Goal: Task Accomplishment & Management: Manage account settings

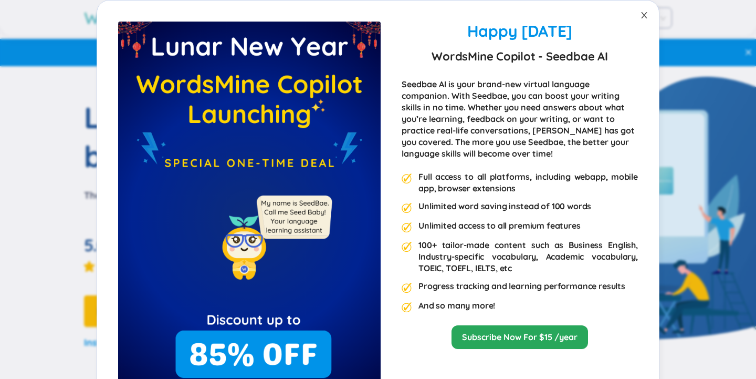
click at [646, 18] on icon "close" at bounding box center [644, 15] width 8 height 8
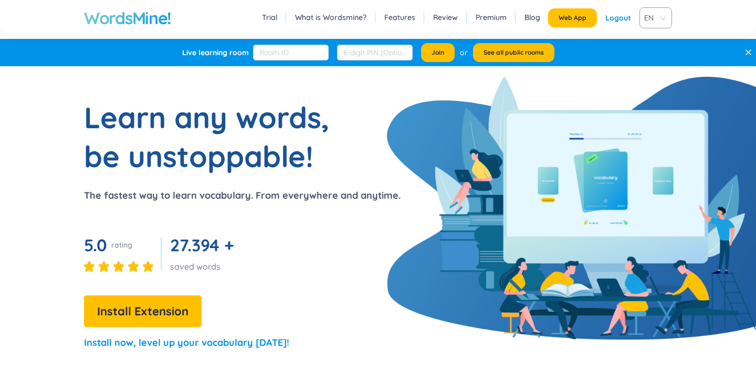
click at [628, 13] on div "Logout" at bounding box center [619, 17] width 26 height 19
click at [629, 24] on link "Login" at bounding box center [621, 17] width 19 height 19
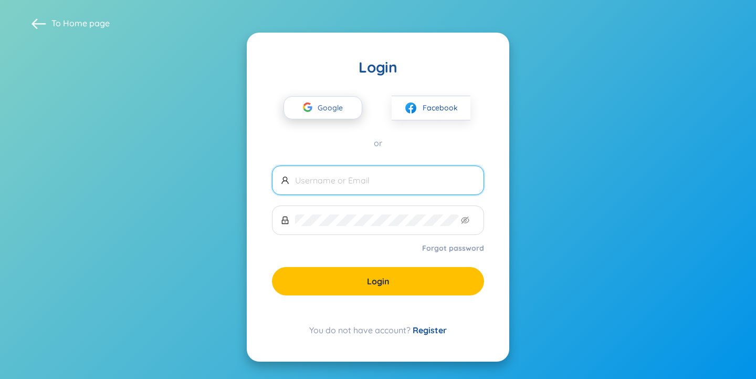
click at [358, 101] on button "Google" at bounding box center [323, 107] width 79 height 23
